Goal: Transaction & Acquisition: Download file/media

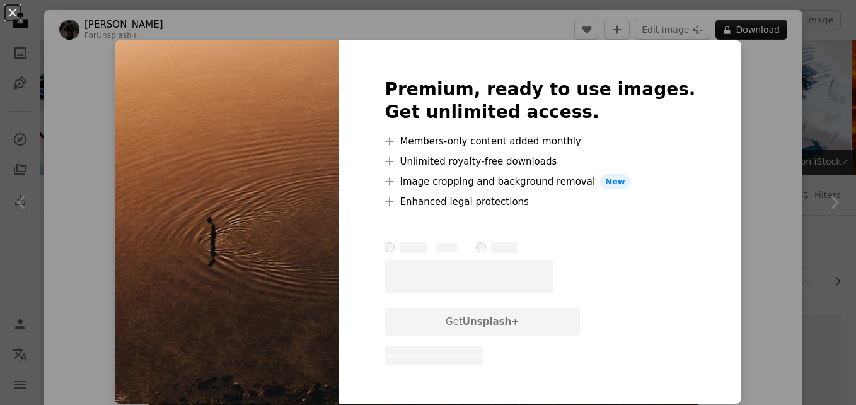
scroll to position [243, 0]
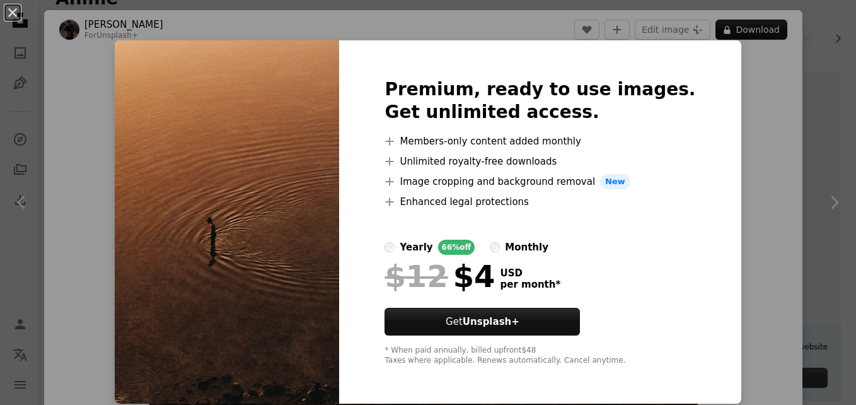
click at [101, 195] on div "An X shape Premium, ready to use images. Get unlimited access. A plus sign Memb…" at bounding box center [428, 202] width 856 height 405
